Goal: Task Accomplishment & Management: Complete application form

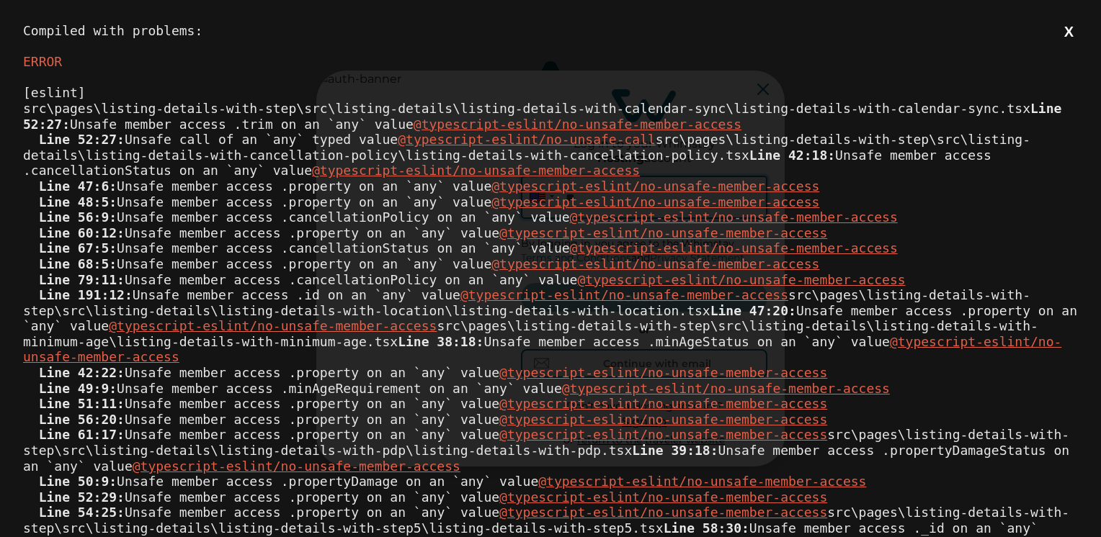
click at [1049, 42] on div "Compiled with problems: X ERROR [eslint] src\pages\listing-details-with-step\sr…" at bounding box center [550, 268] width 1101 height 537
click at [1060, 37] on button "X" at bounding box center [1069, 32] width 18 height 18
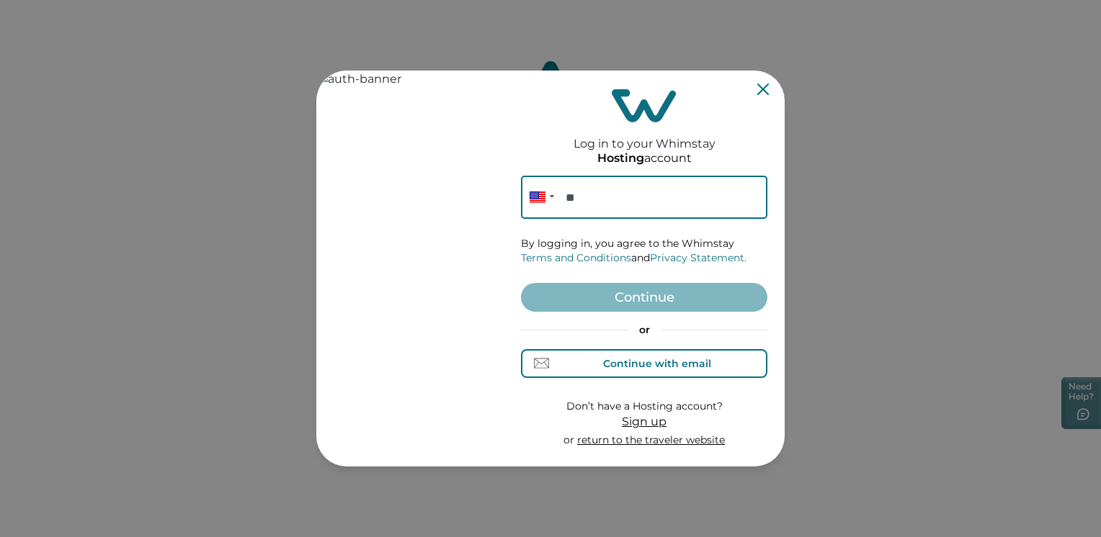
click at [690, 370] on div "Continue with email" at bounding box center [644, 363] width 133 height 15
click at [626, 207] on input at bounding box center [644, 197] width 246 height 43
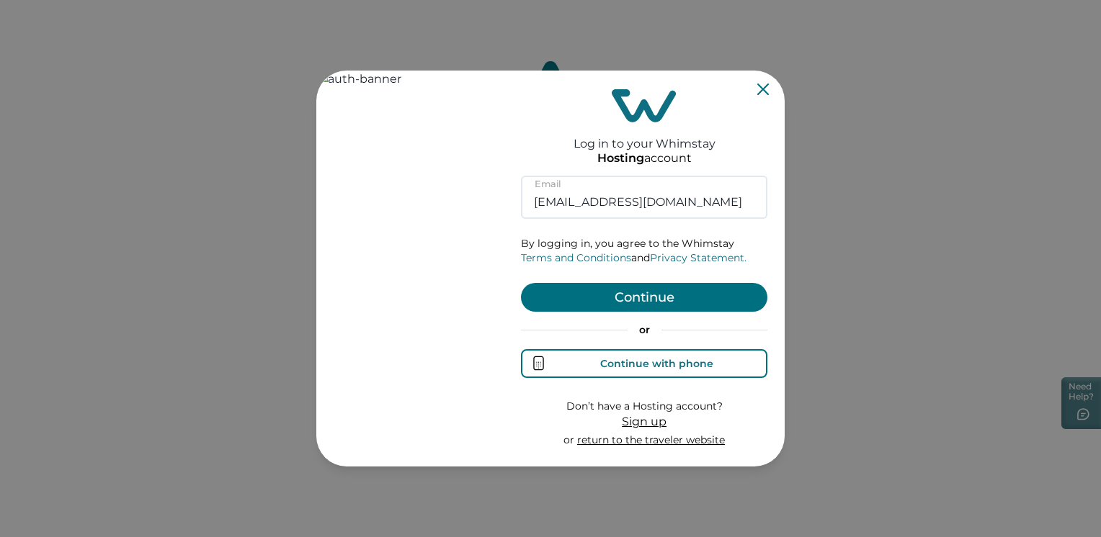
type input "rbo71@yopmail.com"
click at [521, 283] on button "Continue" at bounding box center [644, 297] width 246 height 29
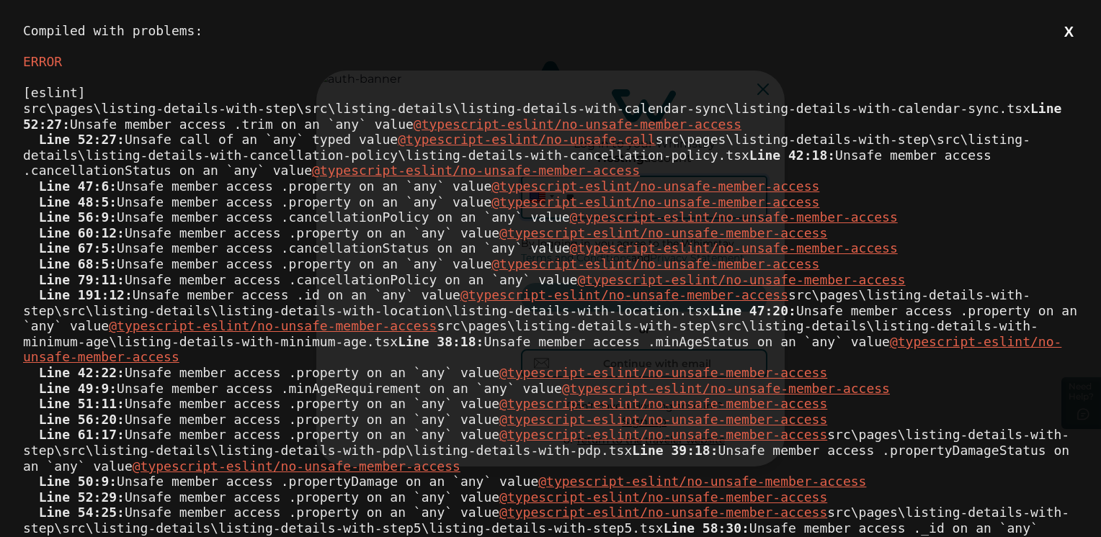
click at [1060, 39] on button "X" at bounding box center [1069, 32] width 18 height 18
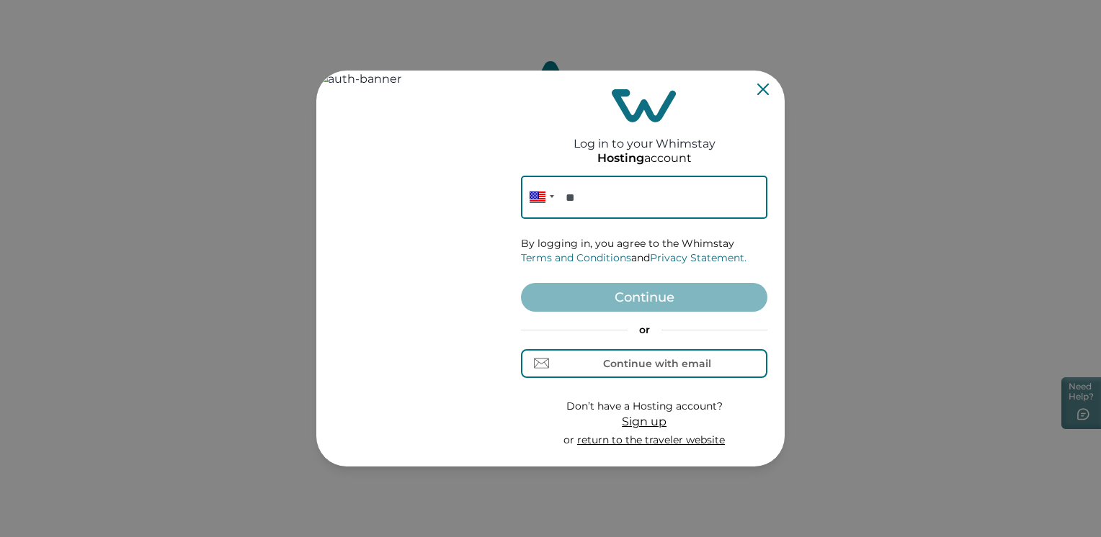
click at [625, 345] on div "or Continue with email" at bounding box center [644, 350] width 246 height 55
click at [622, 362] on div "Continue with email" at bounding box center [657, 364] width 108 height 12
click at [583, 189] on input at bounding box center [644, 197] width 246 height 43
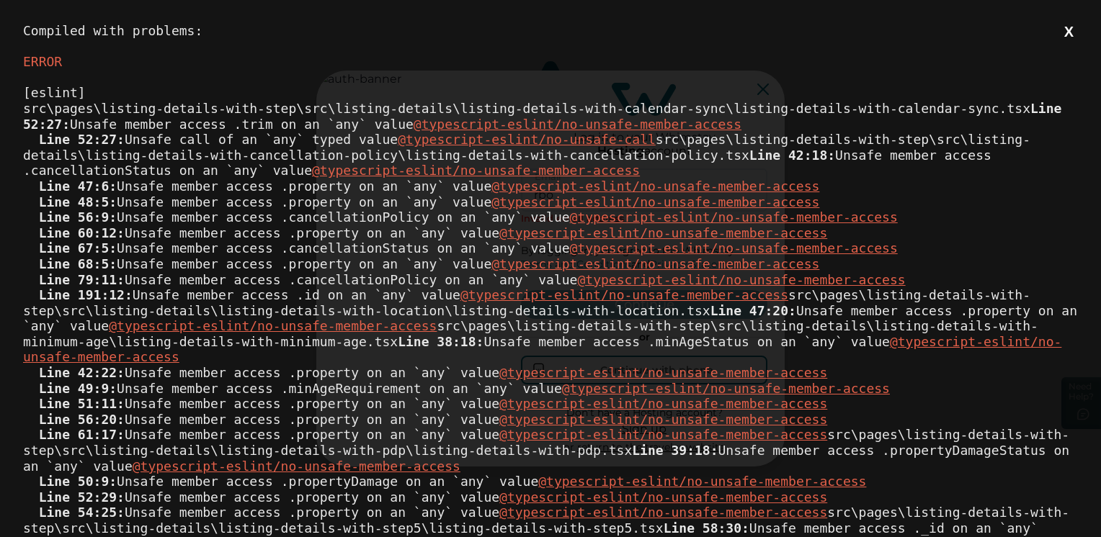
click at [1060, 33] on button "X" at bounding box center [1069, 32] width 18 height 18
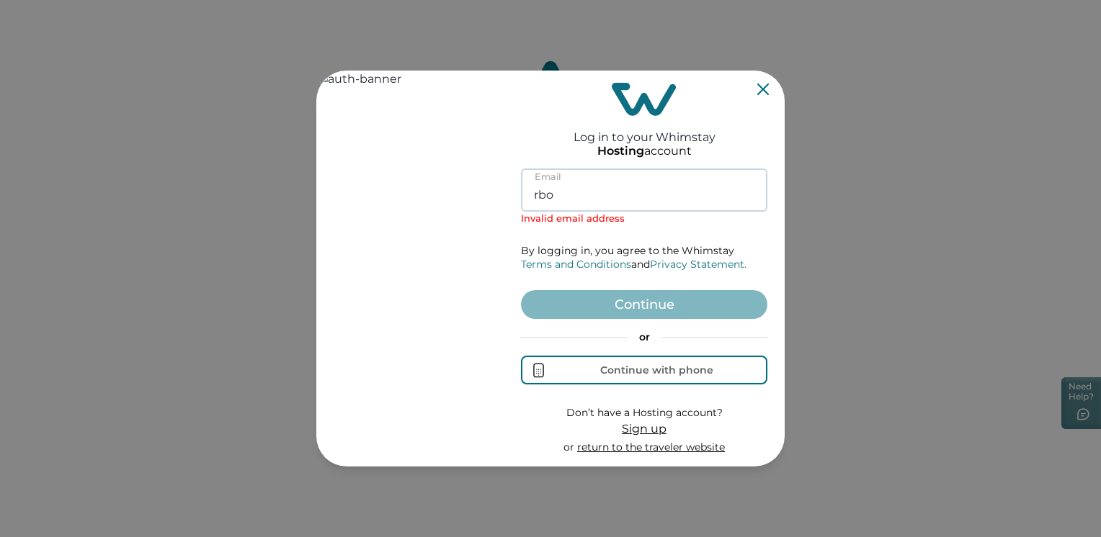
click at [629, 201] on input "rbo" at bounding box center [644, 190] width 246 height 43
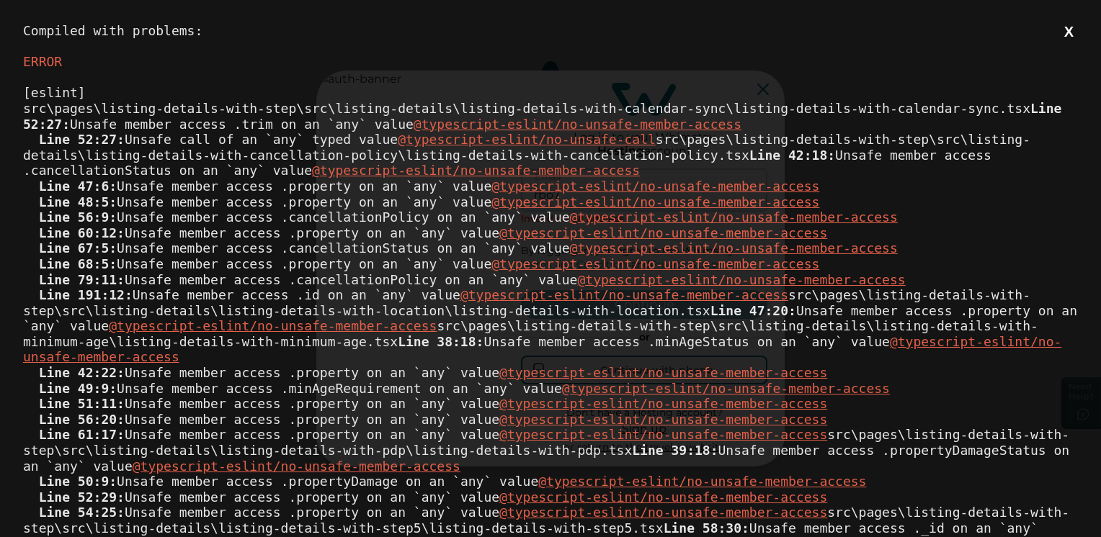
type input "rbo71"
